Goal: Find specific page/section: Find specific page/section

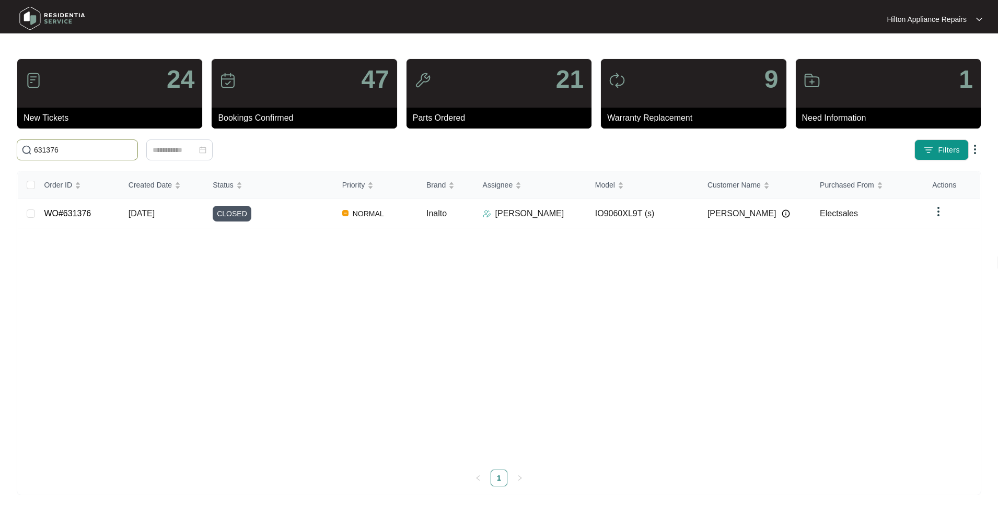
click at [0, 135] on html "Hilton Appliance Repairs Hilton App... 24 New Tickets 47 Bookings Confirmed 21 …" at bounding box center [499, 262] width 998 height 525
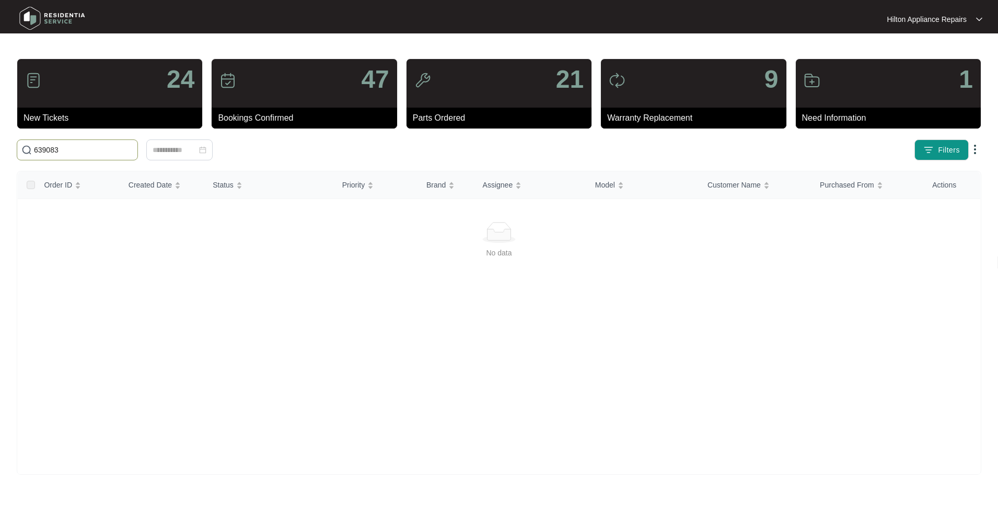
drag, startPoint x: 76, startPoint y: 151, endPoint x: -13, endPoint y: 137, distance: 89.4
click at [0, 137] on html "Hilton Appliance Repairs Hilton App... 24 New Tickets 47 Bookings Confirmed 21 …" at bounding box center [499, 262] width 998 height 525
type input "3"
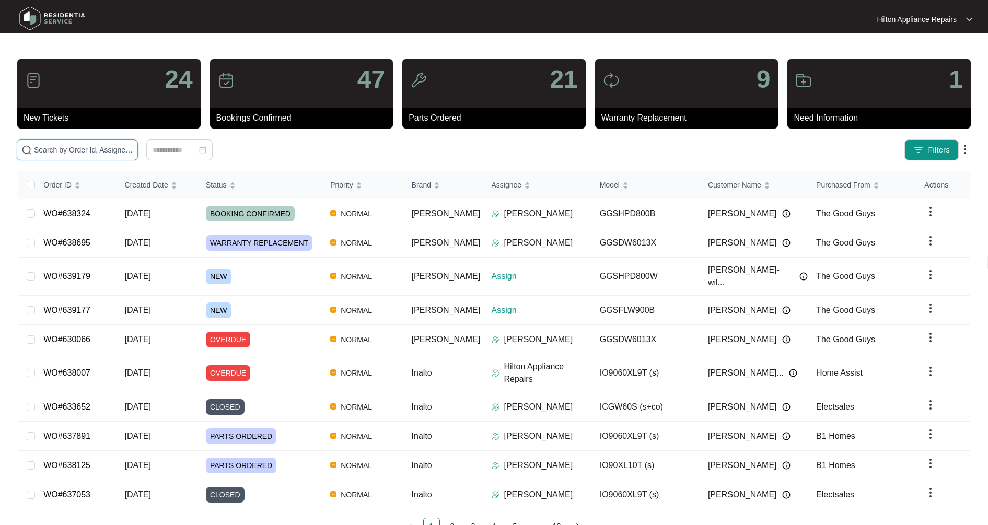
click at [60, 155] on input "text" at bounding box center [83, 149] width 99 height 11
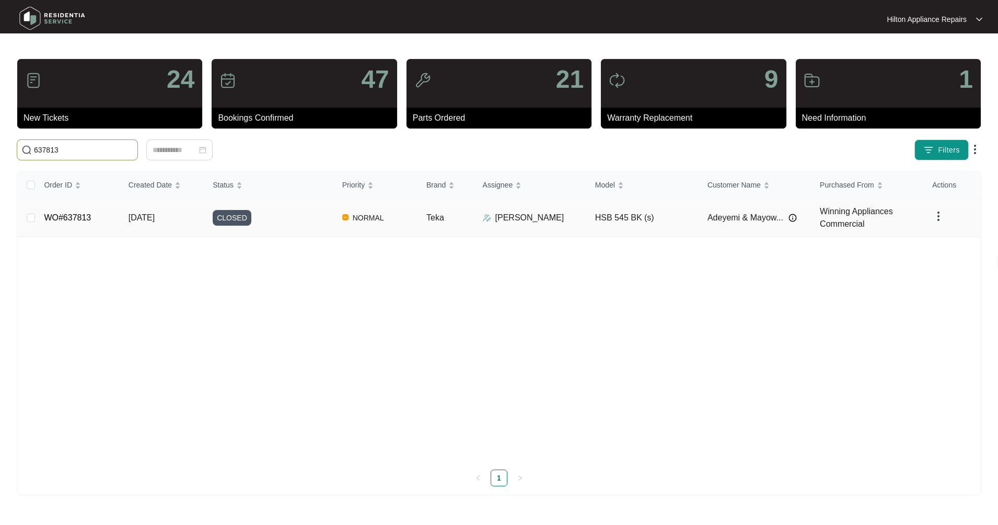
type input "637813"
click at [155, 221] on span "[DATE]" at bounding box center [142, 217] width 26 height 9
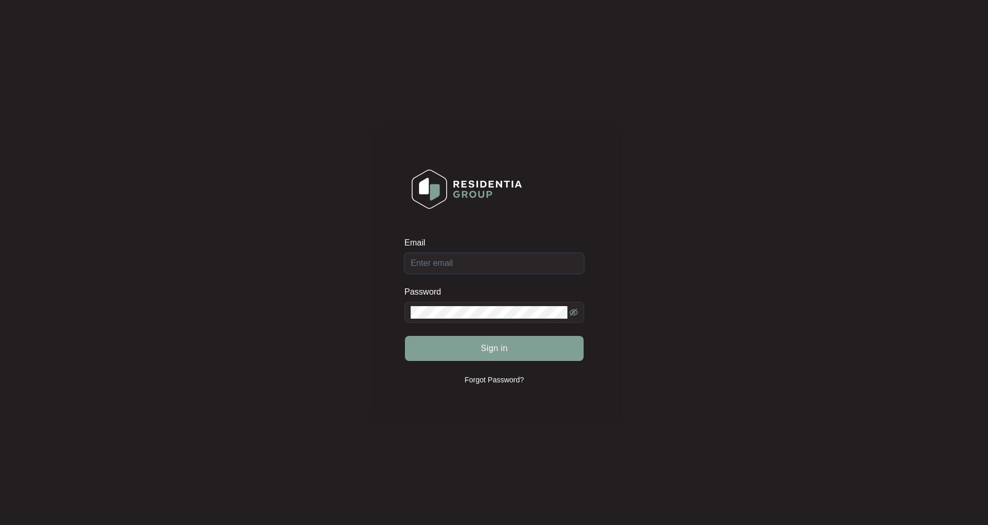
type input "[EMAIL_ADDRESS][DOMAIN_NAME]"
click at [502, 351] on span "Sign in" at bounding box center [494, 348] width 27 height 13
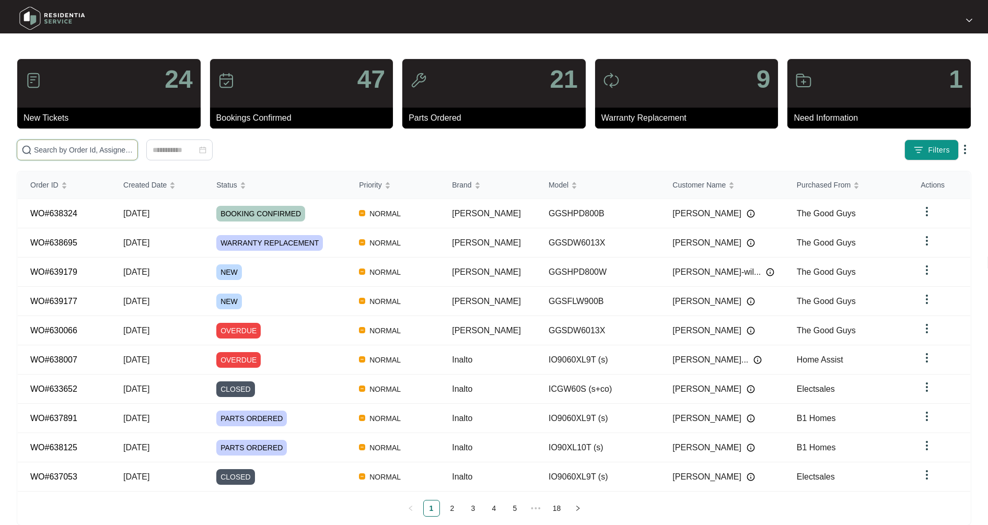
click at [95, 149] on input "text" at bounding box center [83, 149] width 99 height 11
type input "637813"
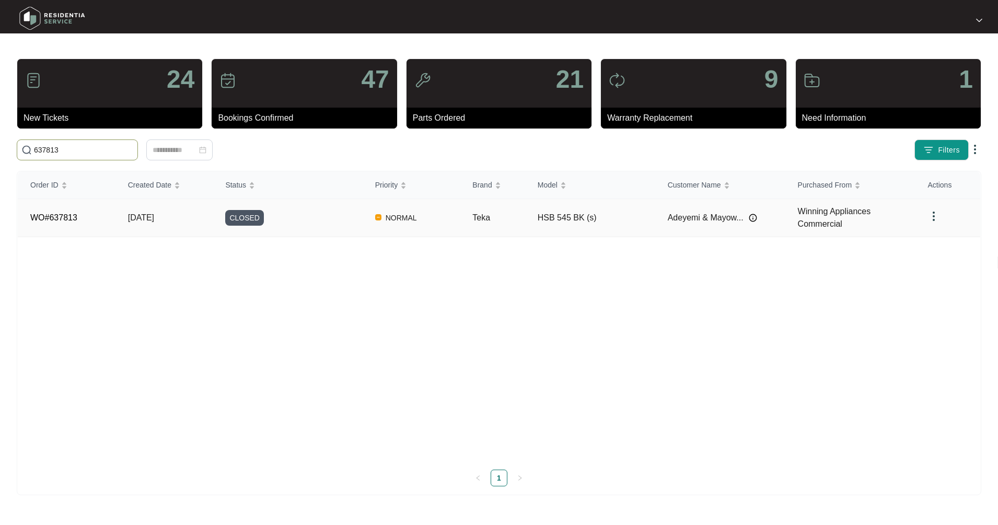
click at [151, 226] on td "[DATE]" at bounding box center [164, 218] width 98 height 38
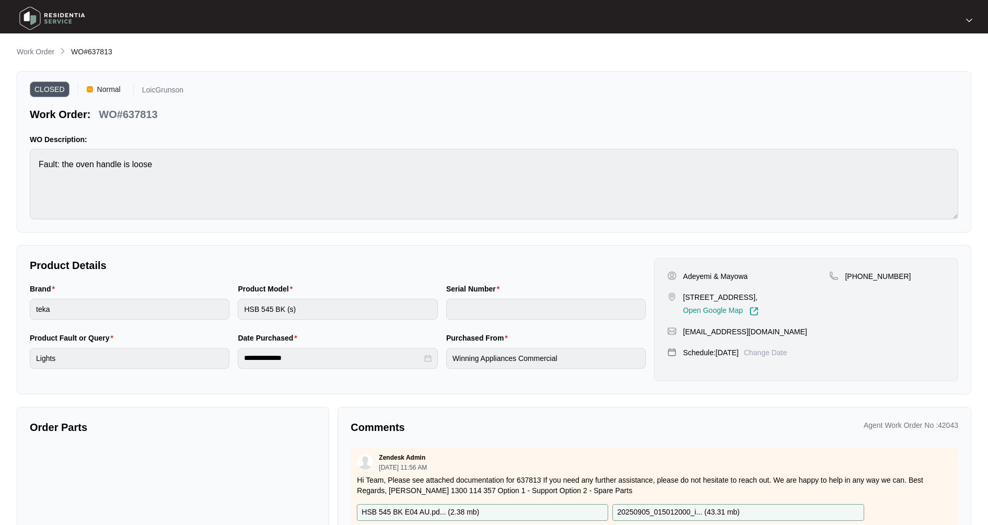
click at [970, 20] on img at bounding box center [969, 20] width 6 height 5
click at [966, 42] on li "Settings" at bounding box center [942, 39] width 56 height 18
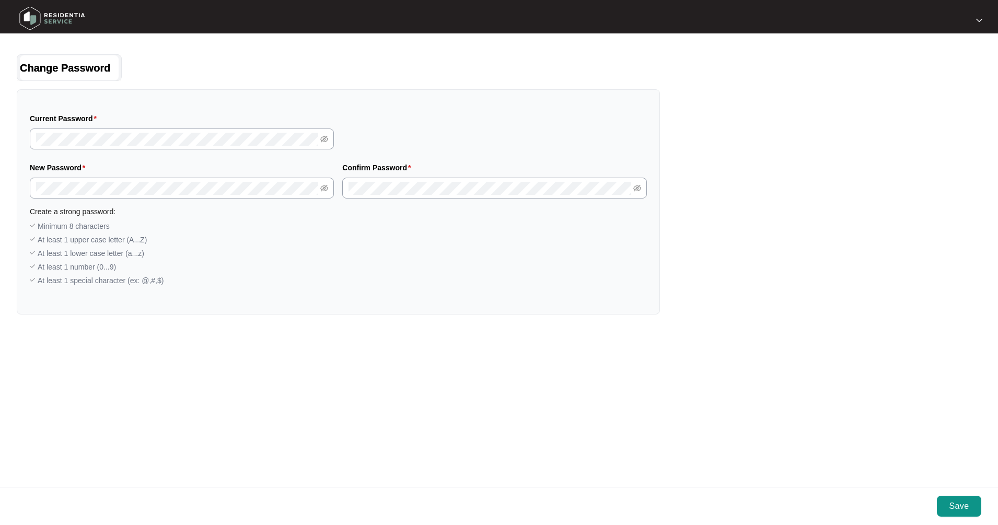
click at [37, 15] on img at bounding box center [52, 18] width 73 height 31
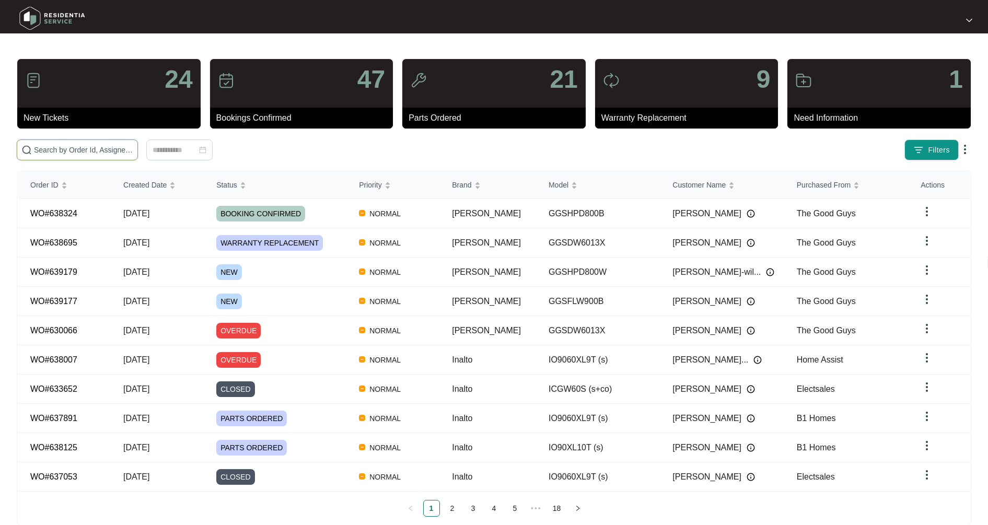
click at [118, 149] on input "text" at bounding box center [83, 149] width 99 height 11
click at [107, 157] on span at bounding box center [77, 149] width 121 height 21
click at [99, 149] on input "text" at bounding box center [83, 149] width 99 height 11
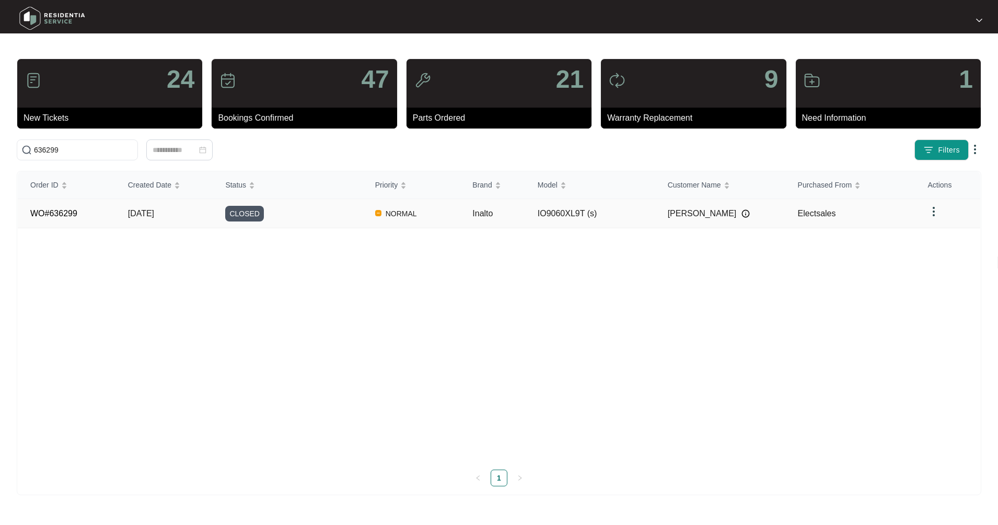
click at [935, 210] on img at bounding box center [933, 211] width 13 height 13
click at [932, 211] on img at bounding box center [933, 211] width 13 height 13
click at [934, 216] on img at bounding box center [933, 211] width 13 height 13
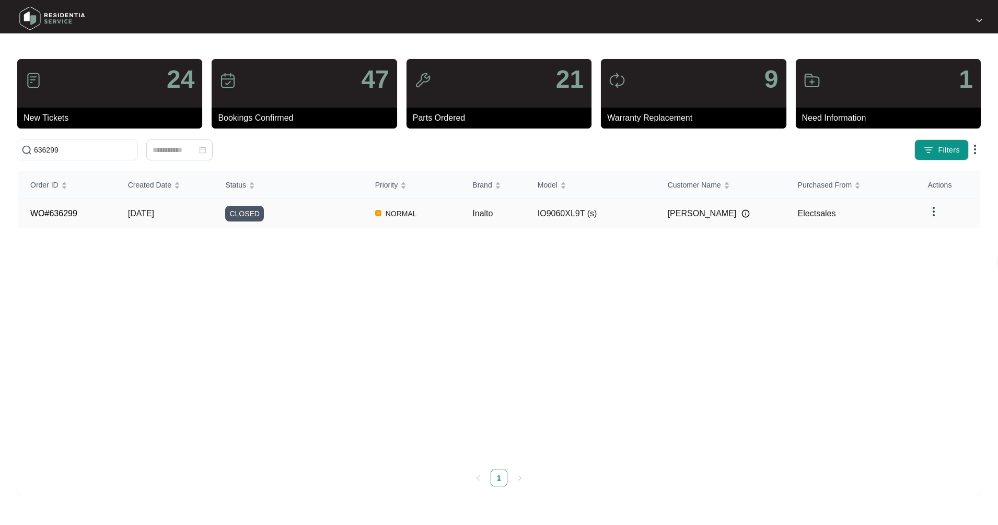
click at [934, 216] on img at bounding box center [933, 211] width 13 height 13
click at [931, 207] on img at bounding box center [933, 211] width 13 height 13
click at [931, 206] on img at bounding box center [933, 211] width 13 height 13
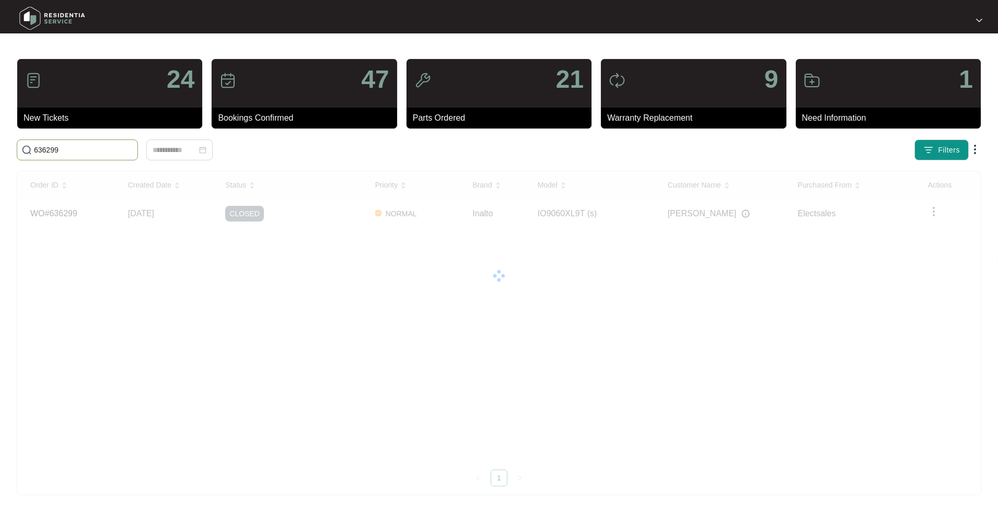
click at [78, 151] on input "636299" at bounding box center [83, 149] width 99 height 11
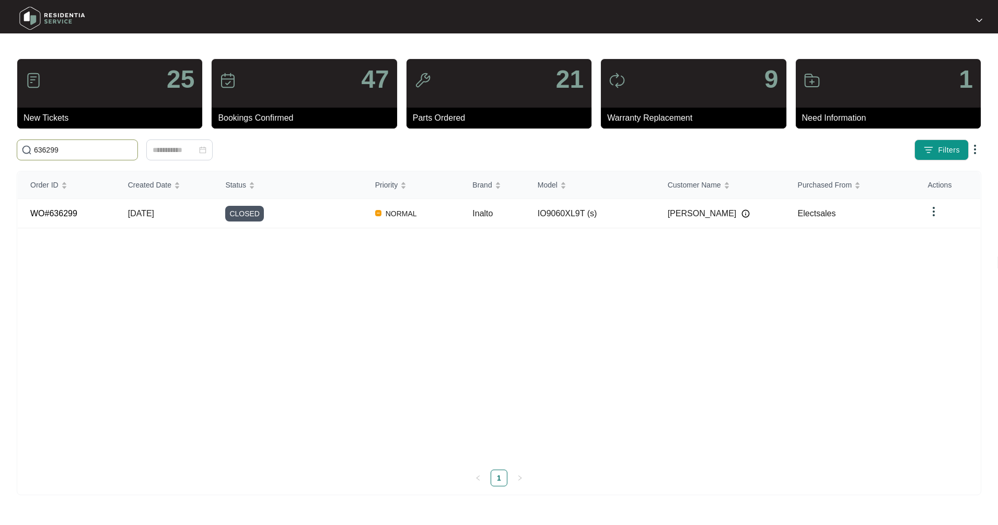
drag, startPoint x: 80, startPoint y: 151, endPoint x: -17, endPoint y: 134, distance: 99.1
click at [0, 134] on html "25 New Tickets 47 Bookings Confirmed 21 Parts Ordered 9 Warranty Replacement 1 …" at bounding box center [499, 262] width 998 height 525
paste input "191"
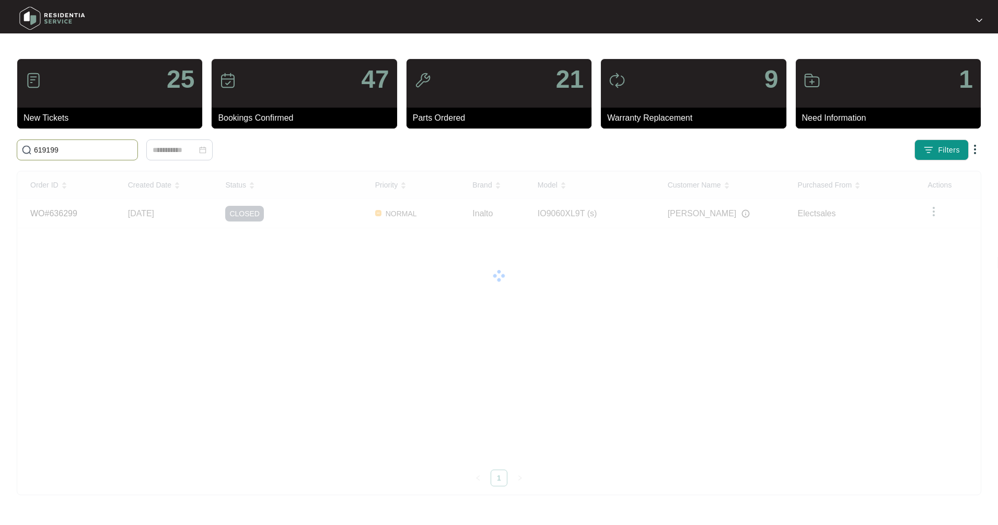
type input "619199"
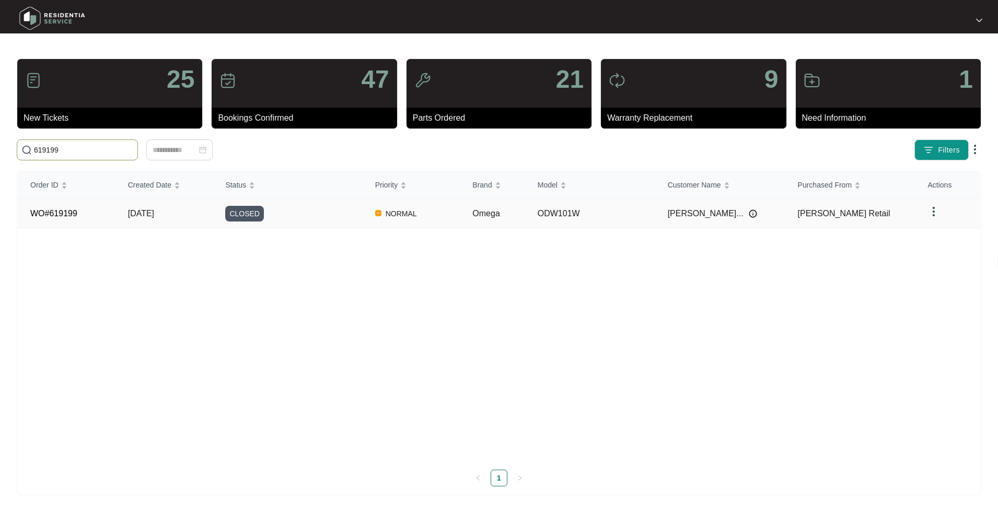
click at [407, 216] on span "NORMAL" at bounding box center [401, 213] width 40 height 13
